Goal: Task Accomplishment & Management: Manage account settings

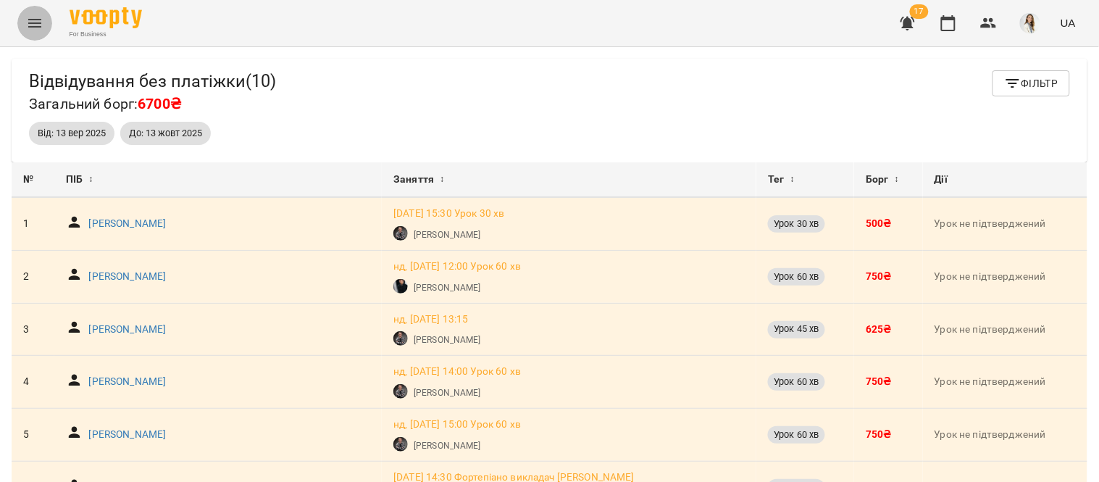
click at [33, 25] on icon "Menu" at bounding box center [34, 22] width 17 height 17
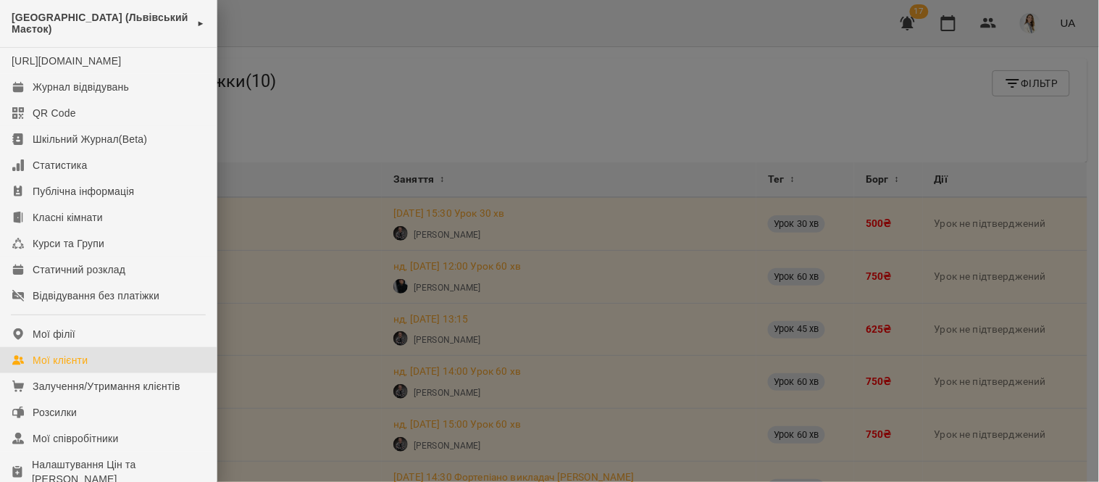
click at [81, 367] on div "Мої клієнти" at bounding box center [60, 360] width 55 height 14
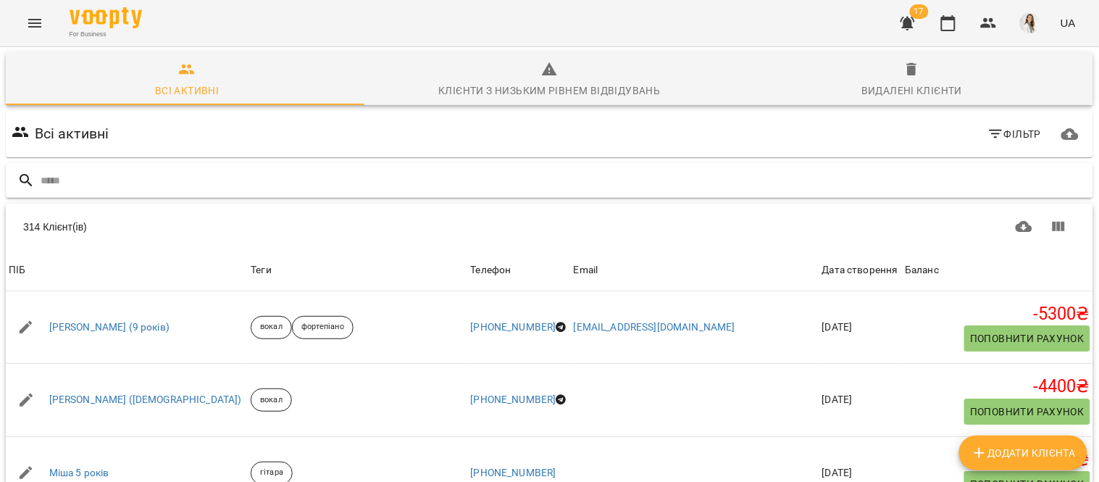
click at [46, 186] on input "text" at bounding box center [564, 181] width 1047 height 24
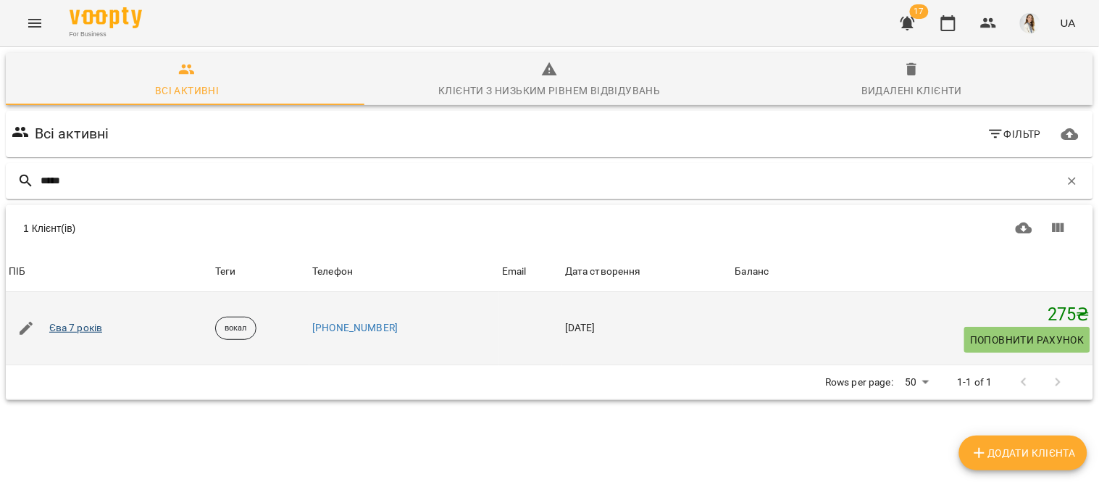
type input "*****"
click at [57, 332] on link "Єва 7 років" at bounding box center [76, 328] width 54 height 14
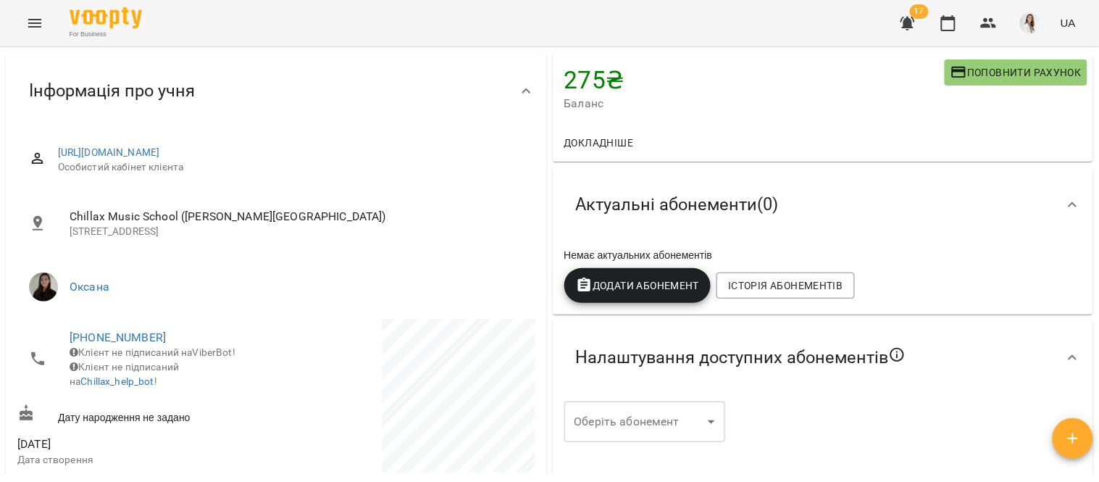
scroll to position [62, 0]
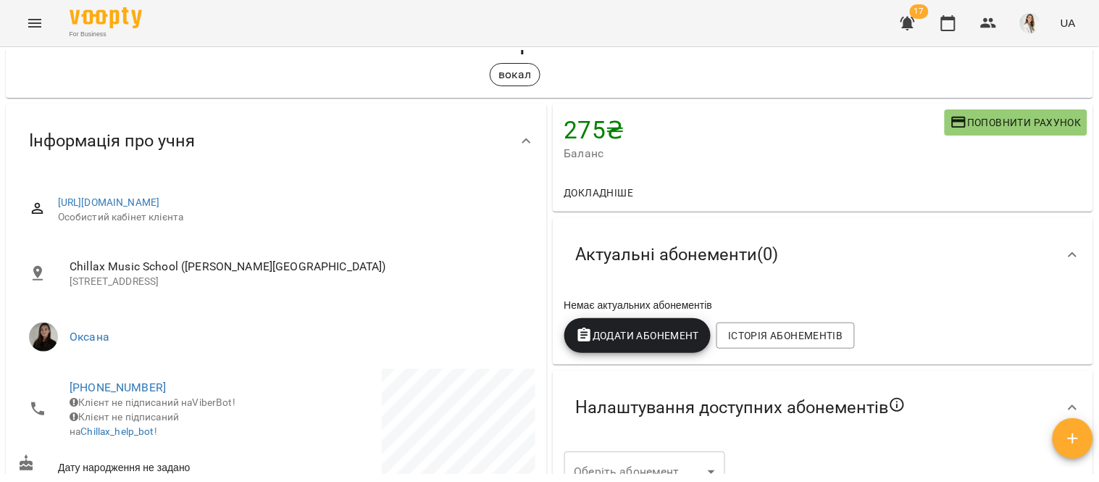
click at [402, 312] on ul "Оксана" at bounding box center [276, 337] width 518 height 52
click at [799, 336] on span "Історія абонементів" at bounding box center [785, 335] width 115 height 17
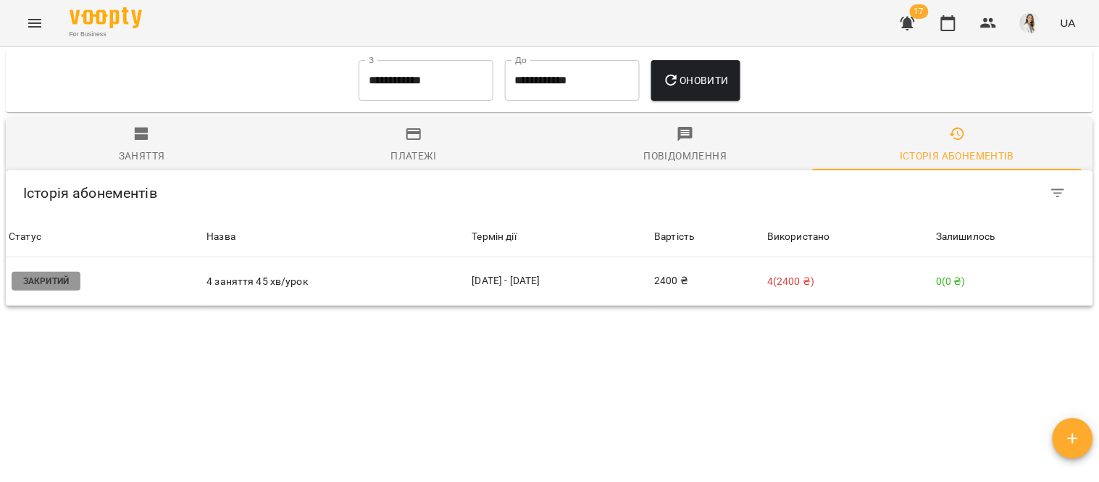
scroll to position [1020, 0]
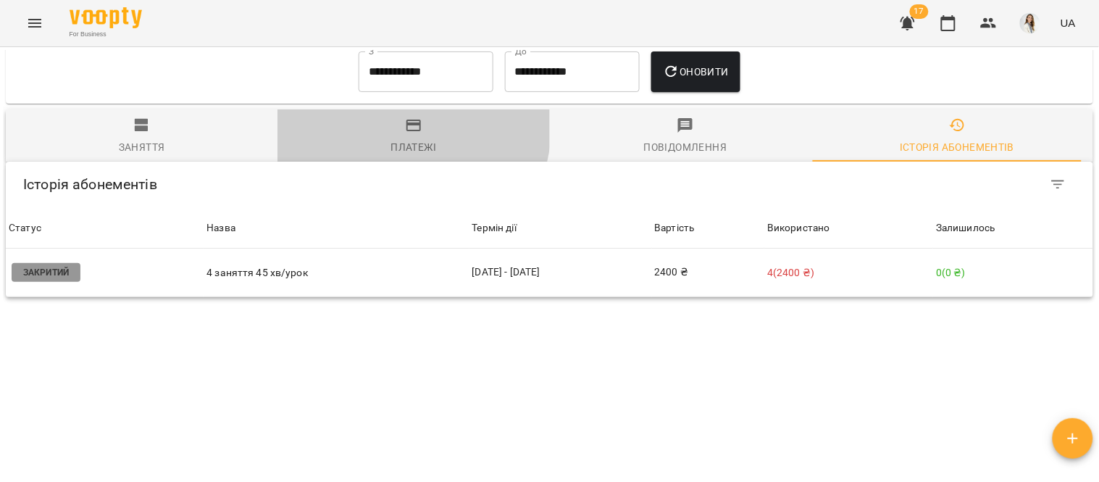
click at [407, 117] on icon "button" at bounding box center [413, 125] width 17 height 17
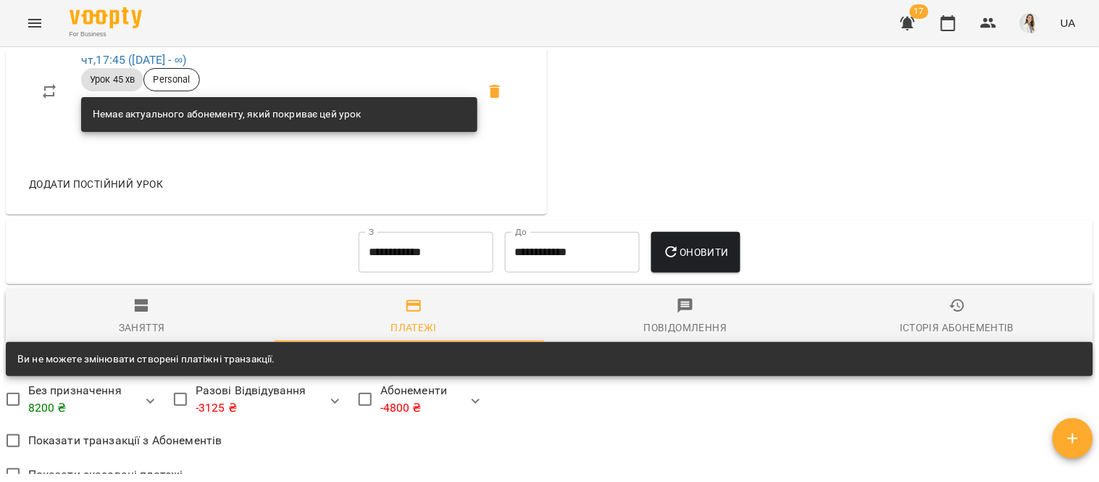
scroll to position [877, 0]
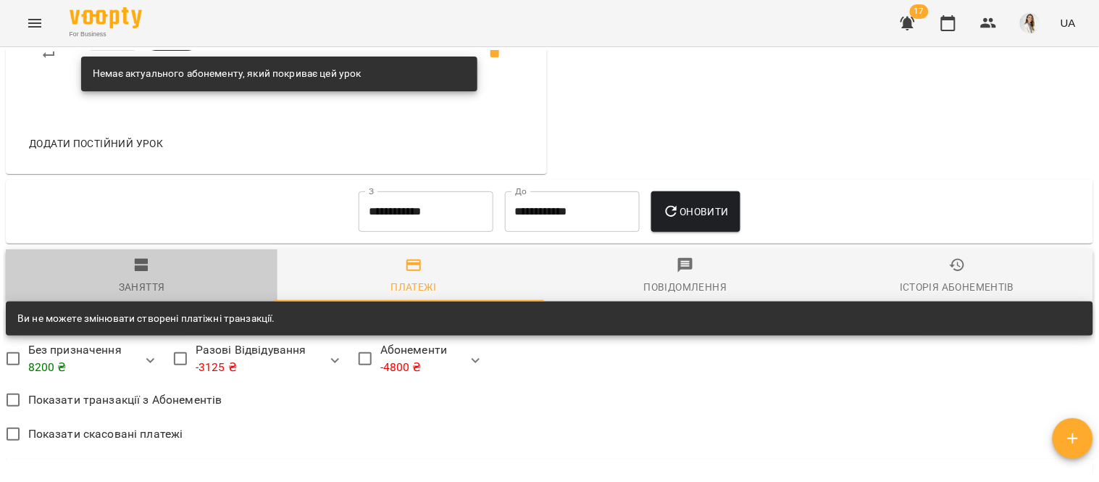
click at [146, 259] on icon "button" at bounding box center [142, 265] width 14 height 13
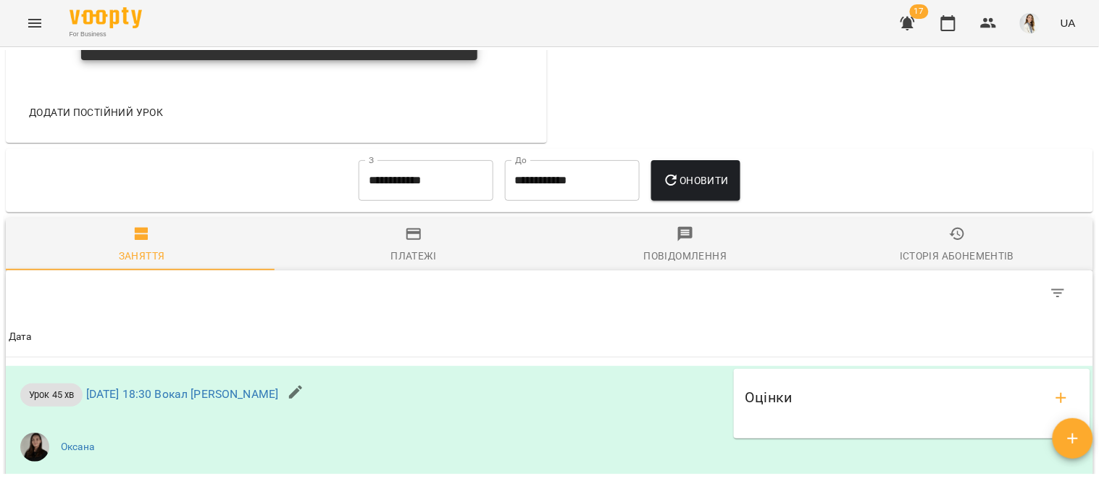
scroll to position [963, 0]
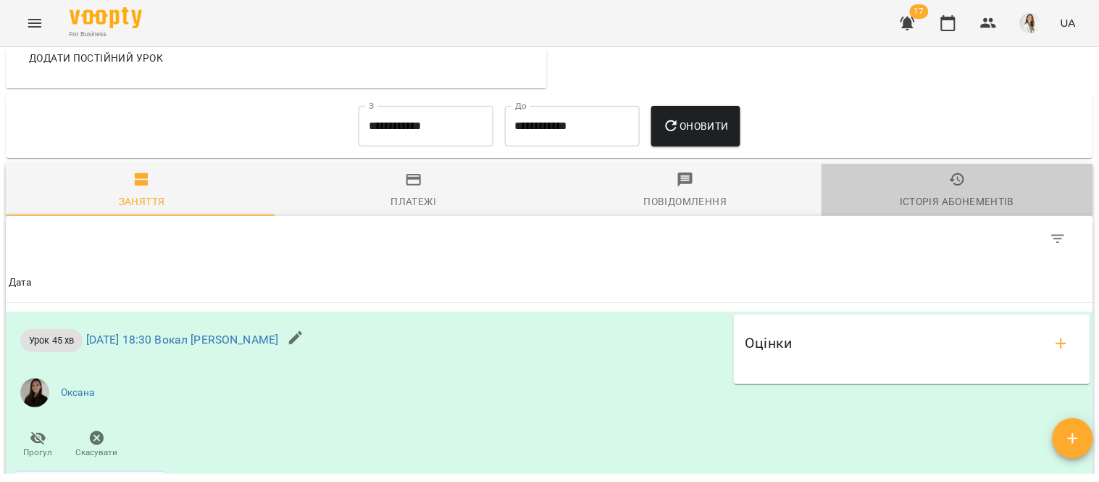
click at [957, 171] on span "Історія абонементів" at bounding box center [958, 190] width 254 height 39
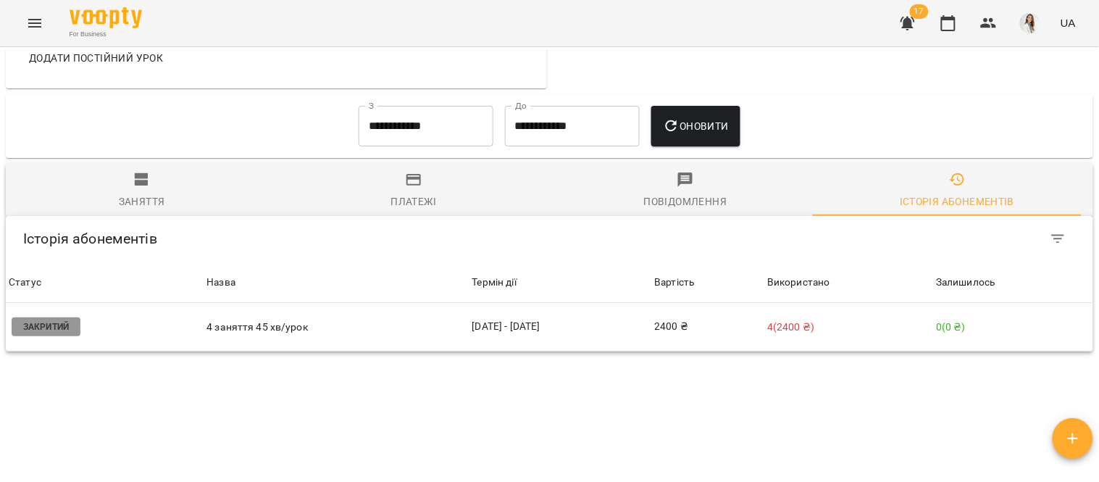
click at [407, 106] on input "**********" at bounding box center [426, 126] width 135 height 41
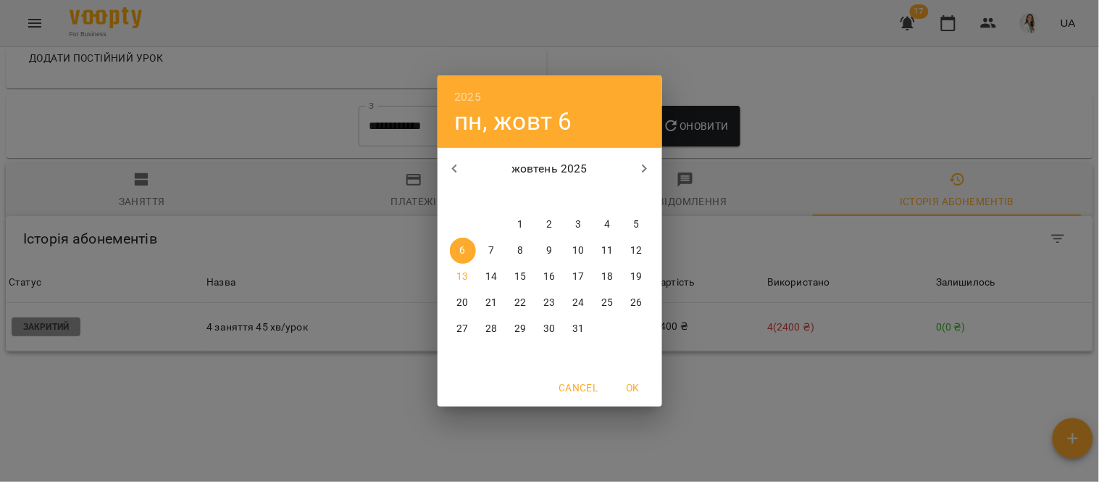
click at [455, 171] on icon "button" at bounding box center [454, 169] width 5 height 9
click at [460, 225] on p "1" at bounding box center [463, 224] width 6 height 14
type input "**********"
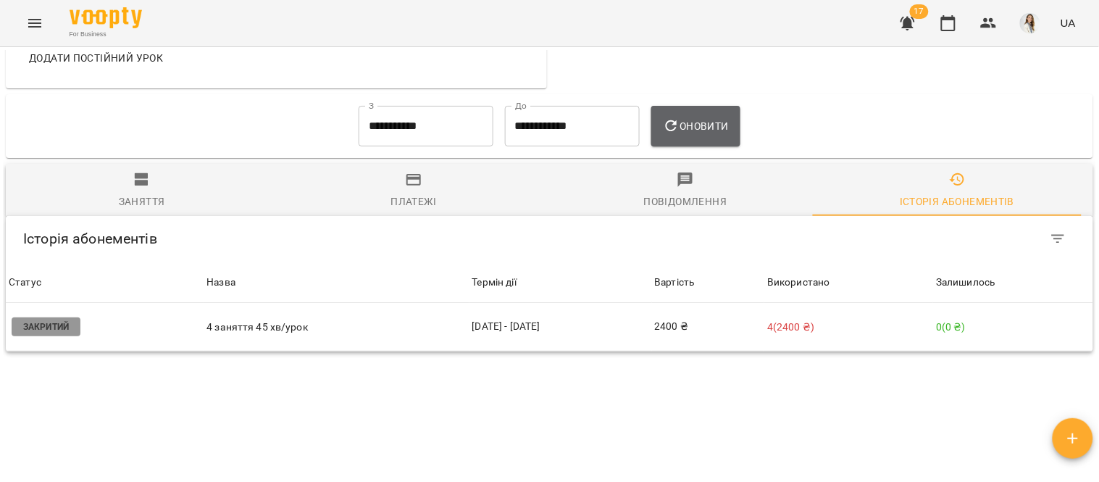
click at [691, 117] on span "Оновити" at bounding box center [696, 125] width 66 height 17
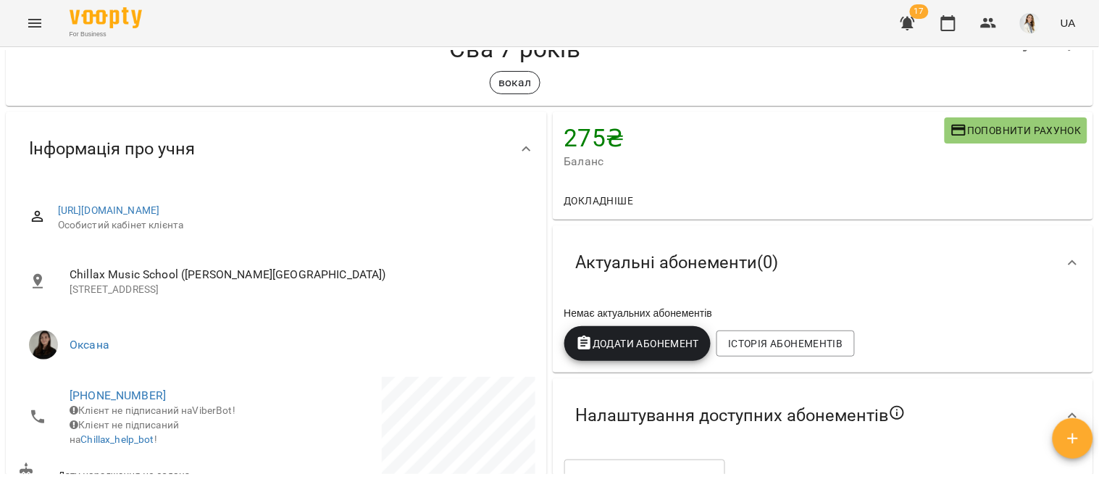
scroll to position [47, 0]
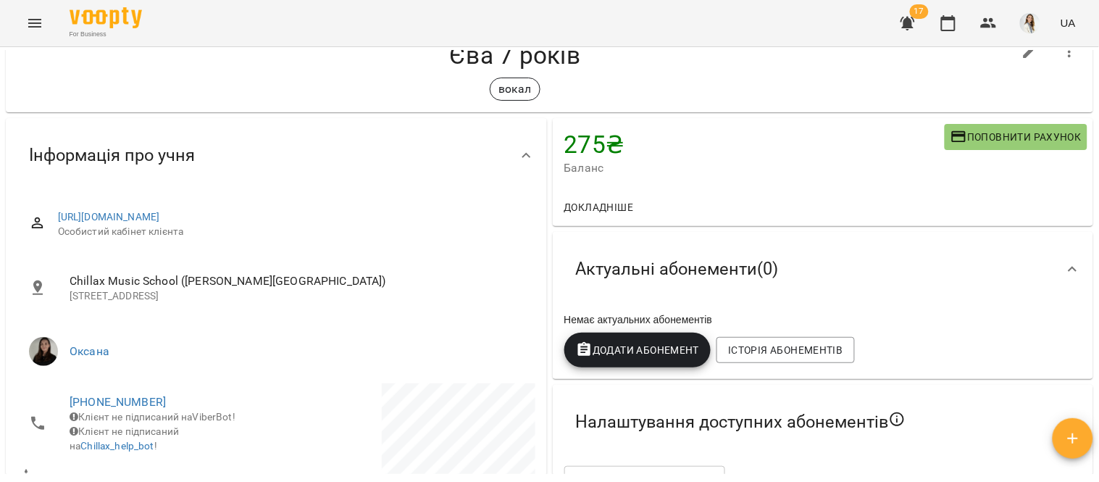
click at [643, 341] on span "Додати Абонемент" at bounding box center [638, 349] width 124 height 17
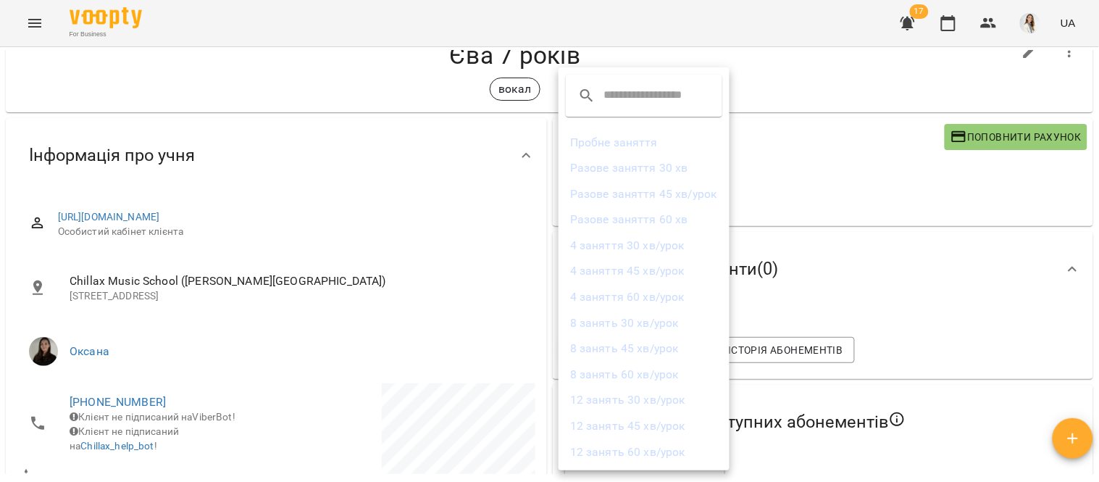
click at [502, 451] on div at bounding box center [549, 241] width 1099 height 482
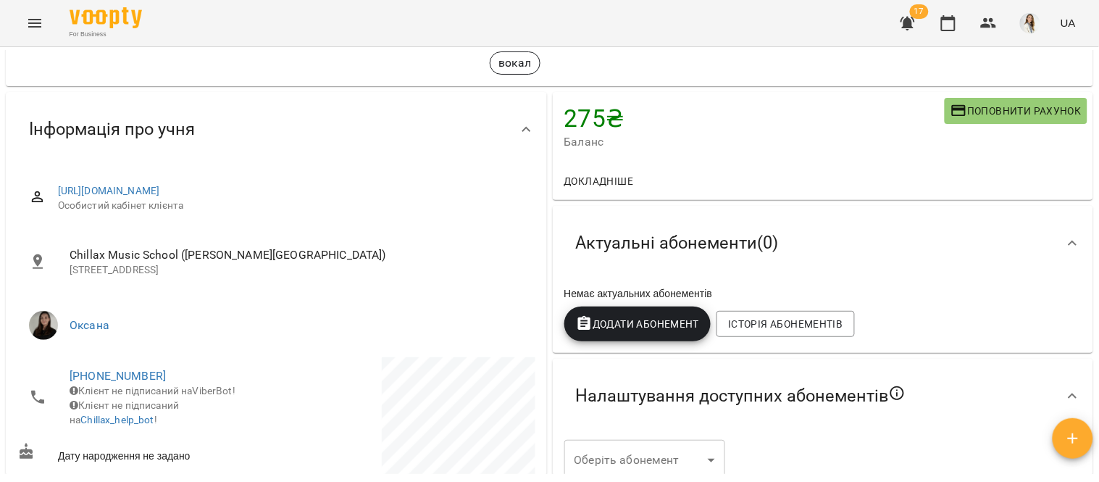
scroll to position [65, 0]
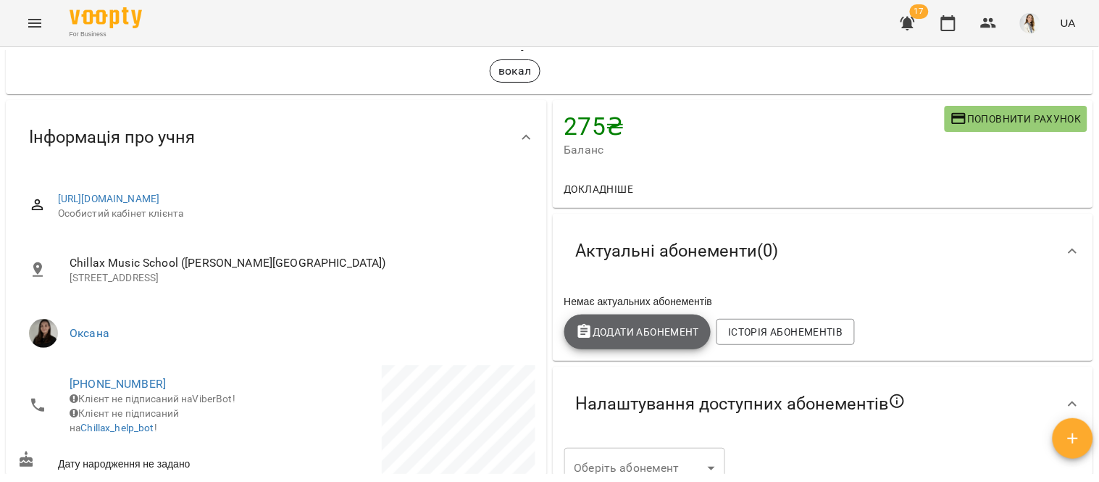
click at [611, 323] on span "Додати Абонемент" at bounding box center [638, 331] width 124 height 17
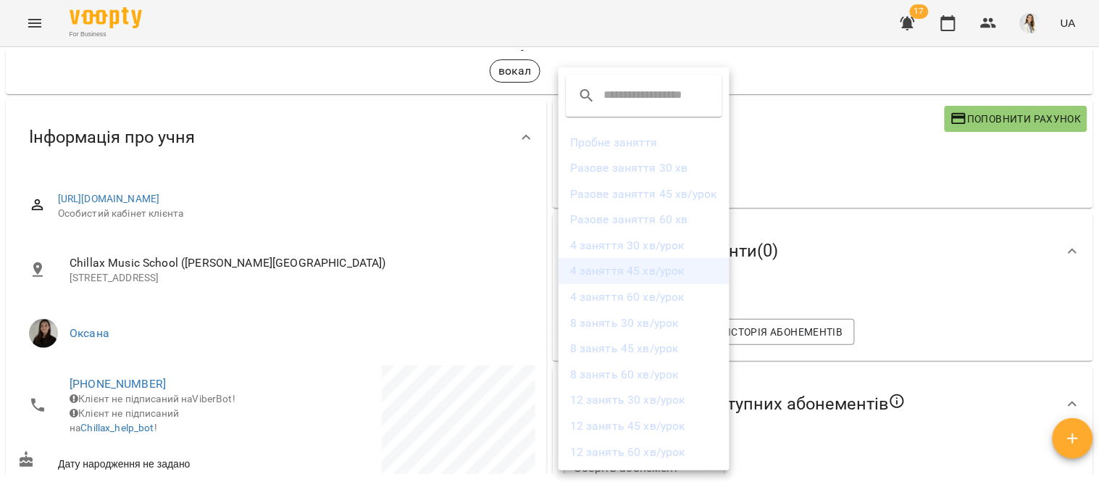
click at [619, 274] on li "4 заняття 45 хв/урок" at bounding box center [644, 271] width 171 height 26
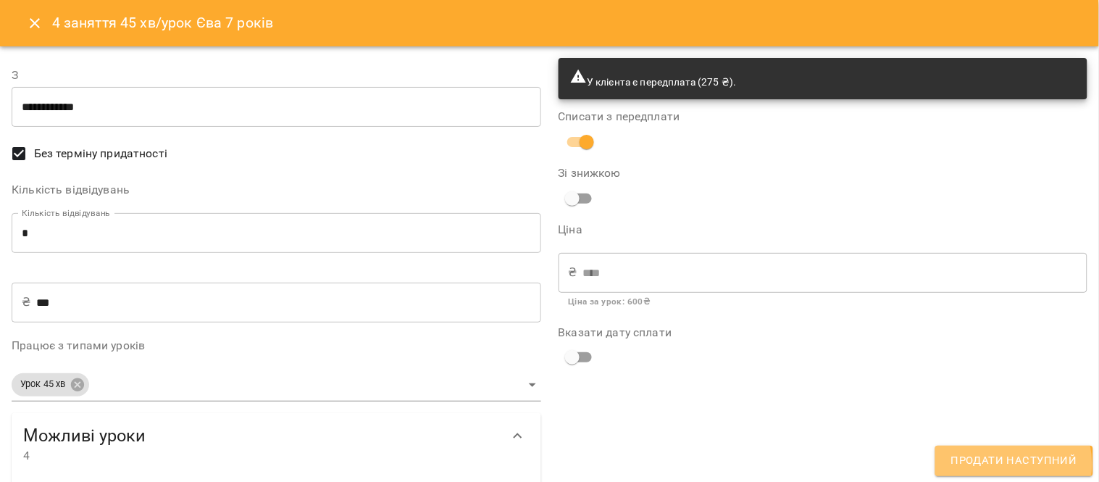
click at [1004, 465] on span "Продати наступний" at bounding box center [1015, 461] width 126 height 19
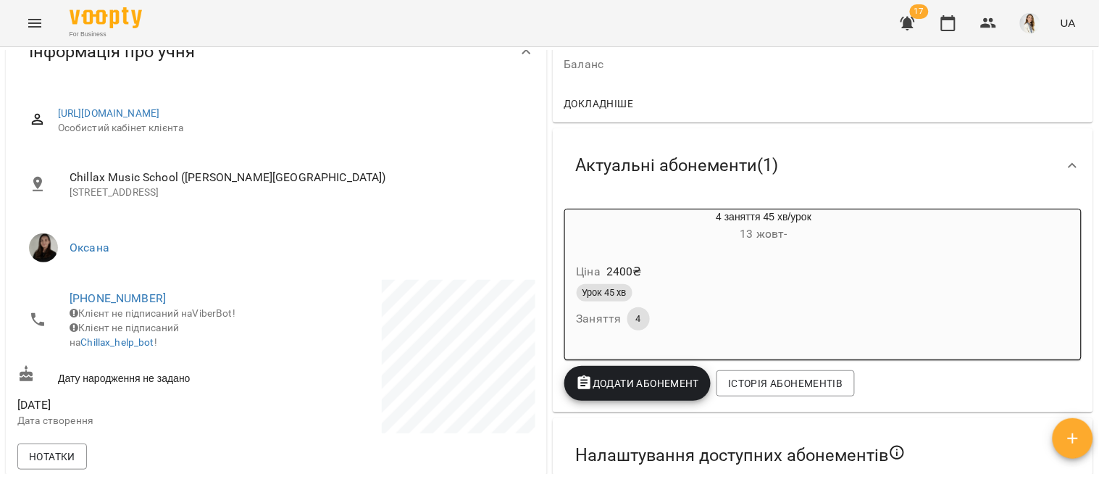
scroll to position [128, 0]
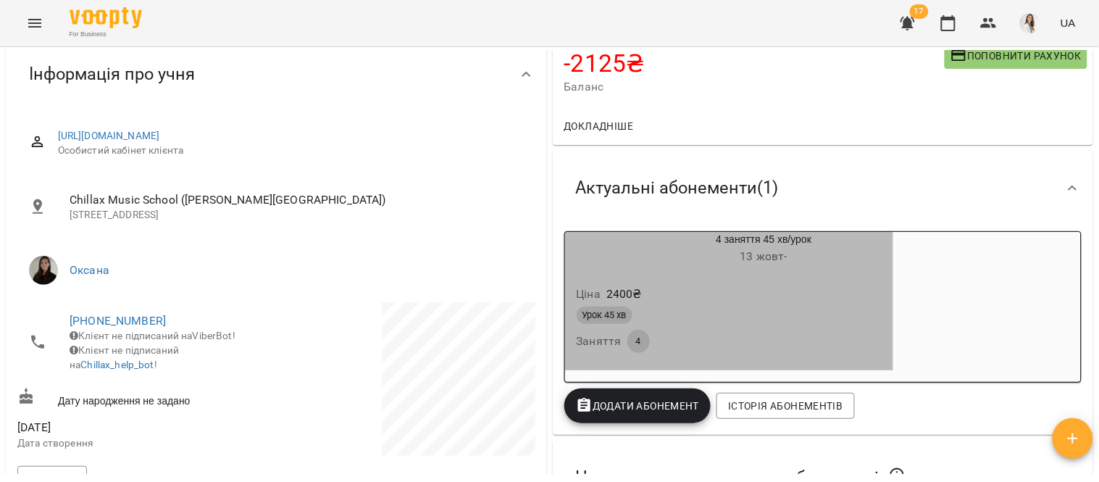
click at [756, 309] on div "Урок 45 хв Заняття 4" at bounding box center [730, 330] width 312 height 52
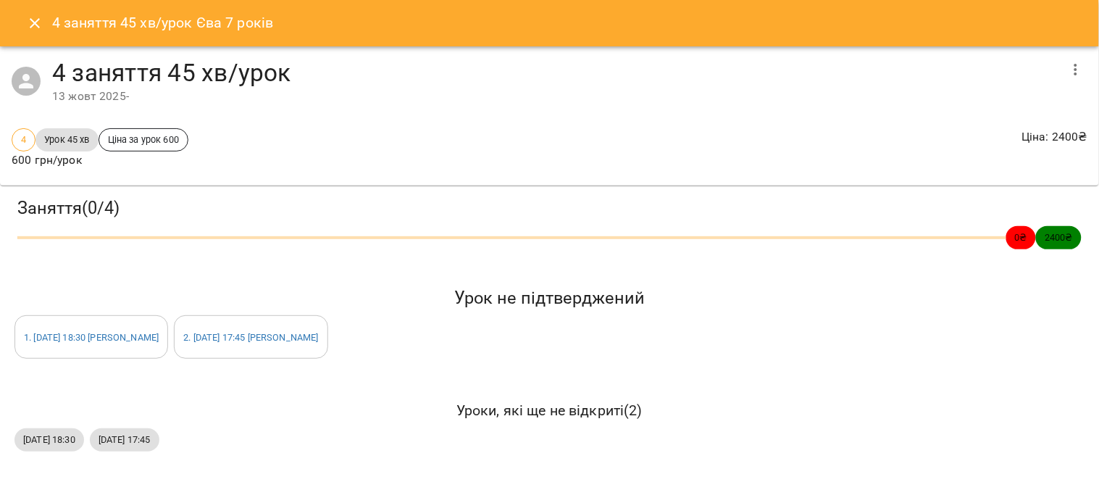
scroll to position [0, 0]
click at [31, 20] on icon "Close" at bounding box center [35, 23] width 10 height 10
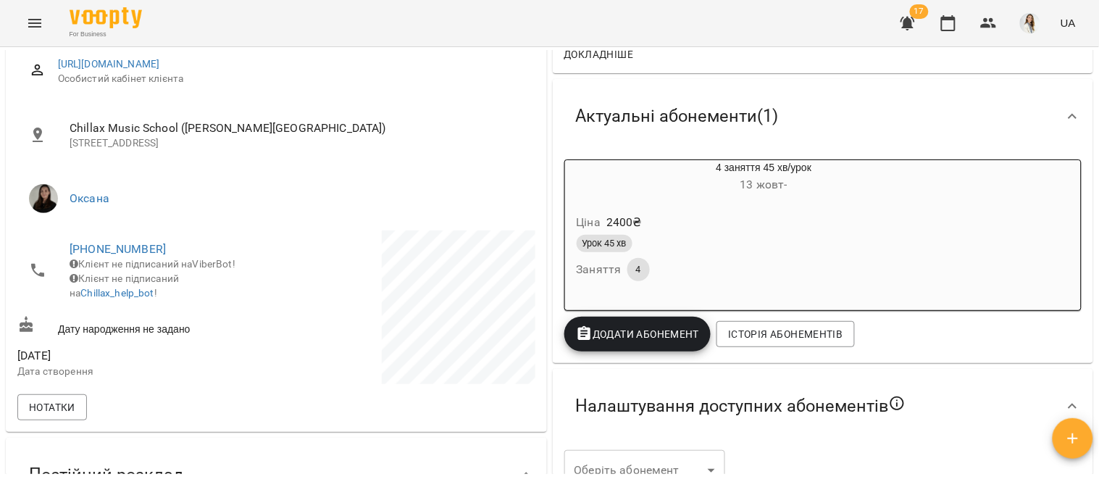
scroll to position [151, 0]
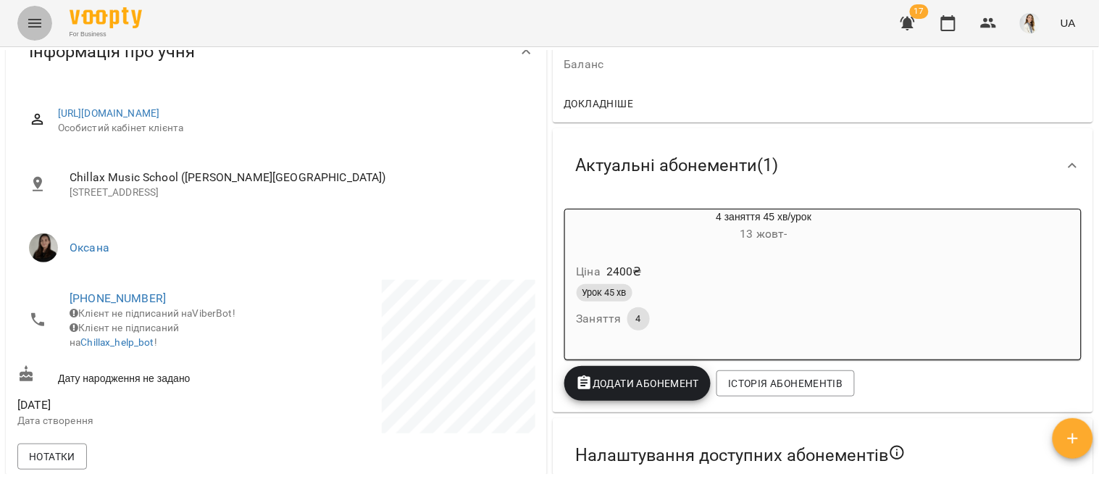
click at [32, 29] on icon "Menu" at bounding box center [34, 22] width 17 height 17
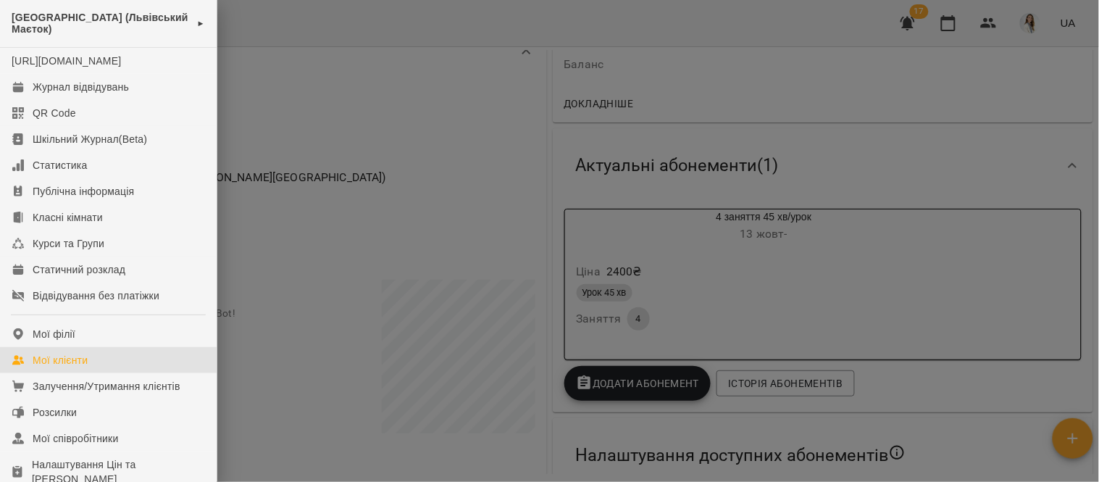
click at [97, 373] on link "Мої клієнти" at bounding box center [108, 360] width 217 height 26
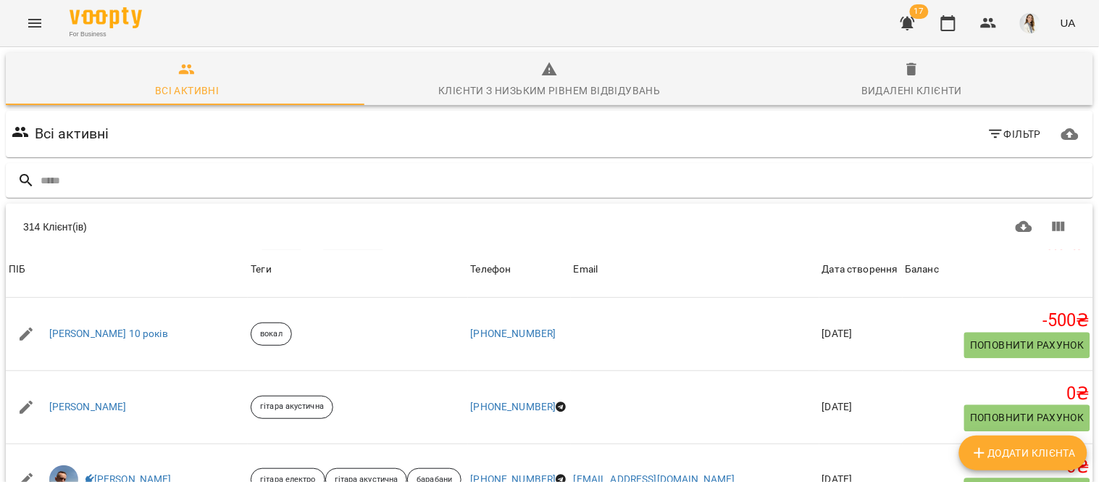
scroll to position [911, 0]
